Goal: Task Accomplishment & Management: Use online tool/utility

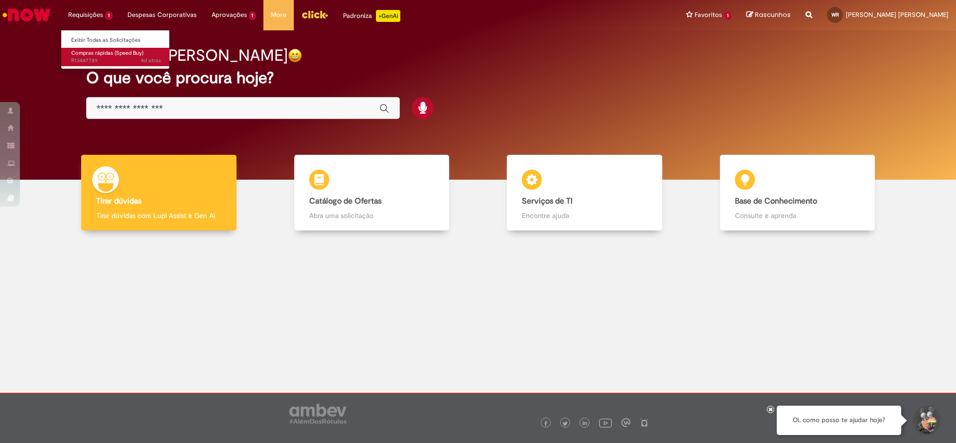
click at [107, 50] on span "Compras rápidas (Speed Buy)" at bounding box center [107, 52] width 72 height 7
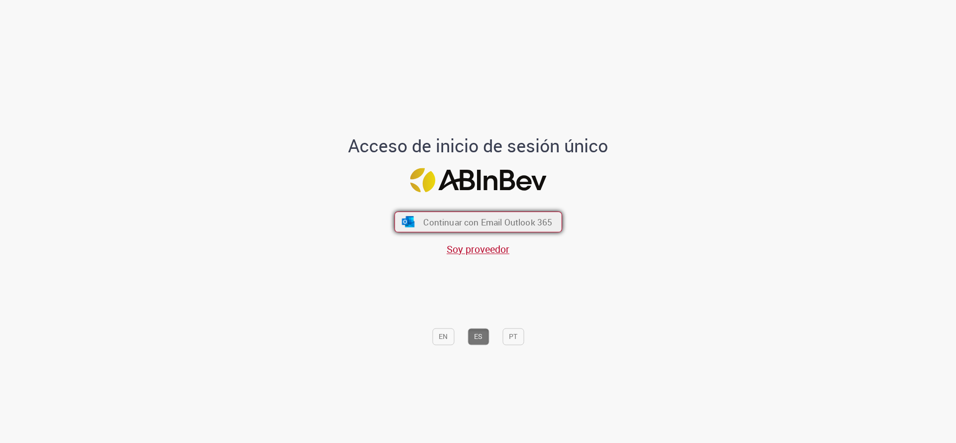
click at [493, 220] on span "Continuar con Email Outlook 365" at bounding box center [487, 221] width 129 height 11
click at [537, 220] on span "Continuar con Email Outlook 365" at bounding box center [487, 221] width 129 height 11
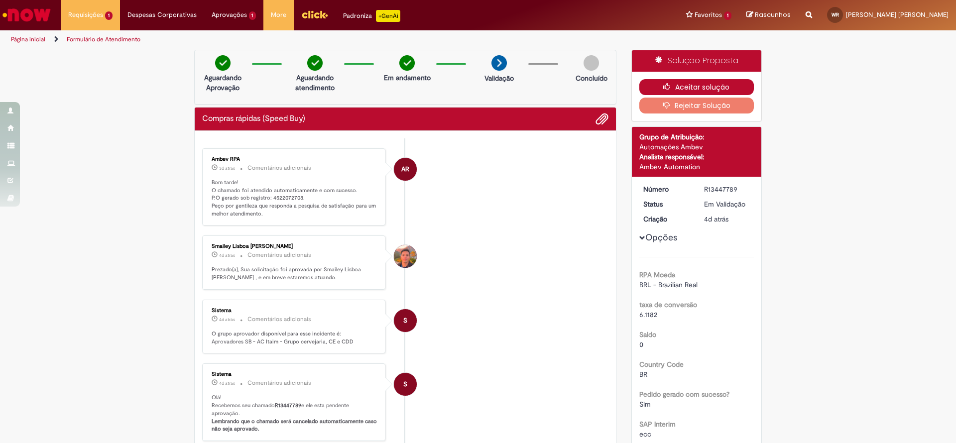
click at [724, 91] on button "Aceitar solução" at bounding box center [696, 87] width 115 height 16
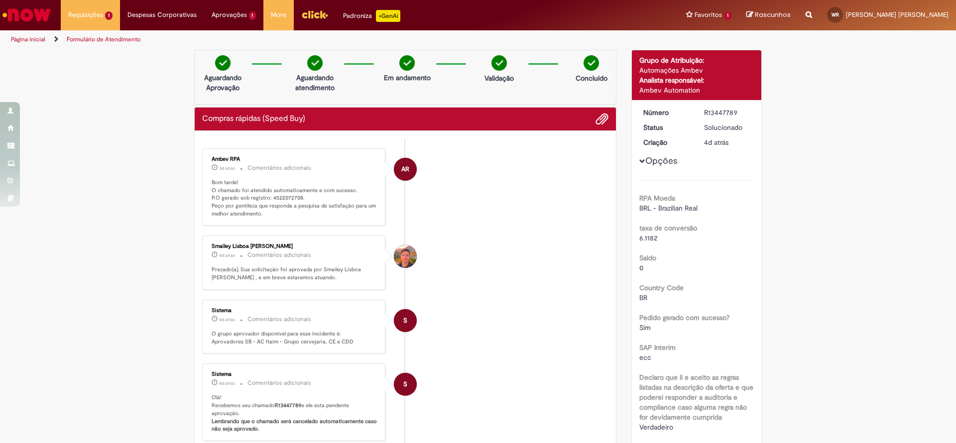
drag, startPoint x: 270, startPoint y: 226, endPoint x: 317, endPoint y: 306, distance: 92.6
click at [317, 306] on ul "AR Ambev RPA 3d atrás 3 dias atrás Comentários adicionais Bom tarde! O chamado …" at bounding box center [405, 403] width 406 height 531
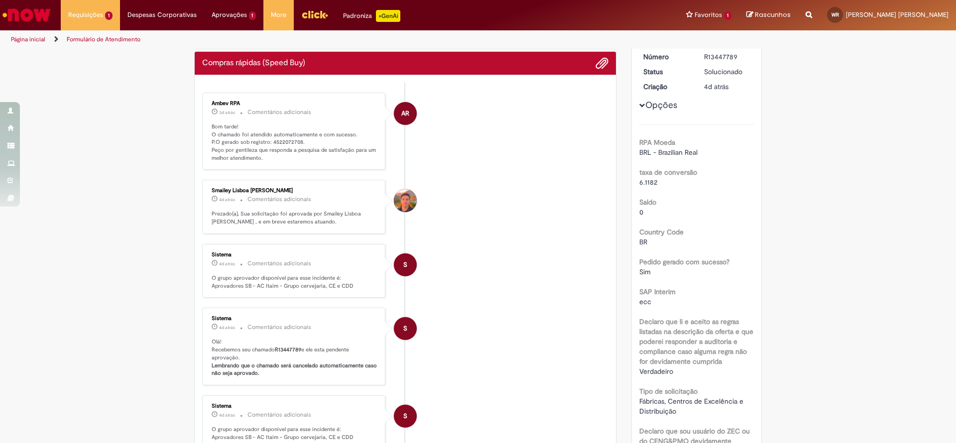
scroll to position [373, 0]
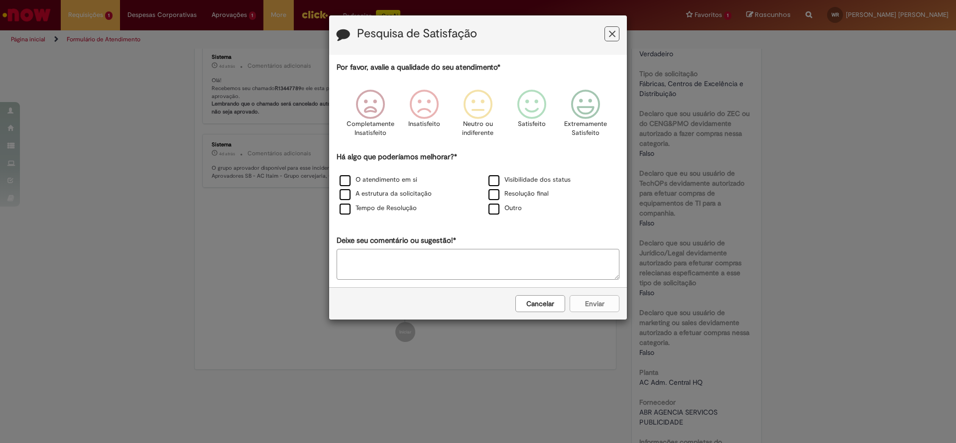
click at [616, 31] on button "Feedback" at bounding box center [611, 33] width 15 height 15
